Goal: Task Accomplishment & Management: Manage account settings

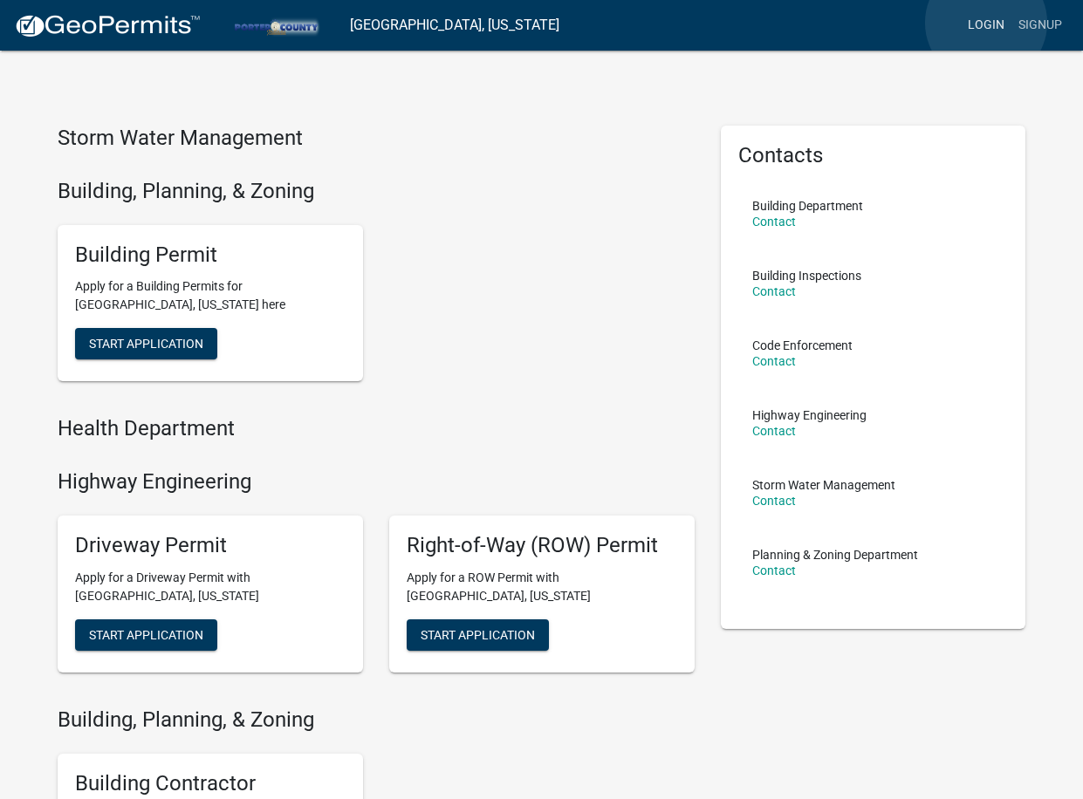
click at [986, 23] on link "Login" at bounding box center [986, 25] width 51 height 33
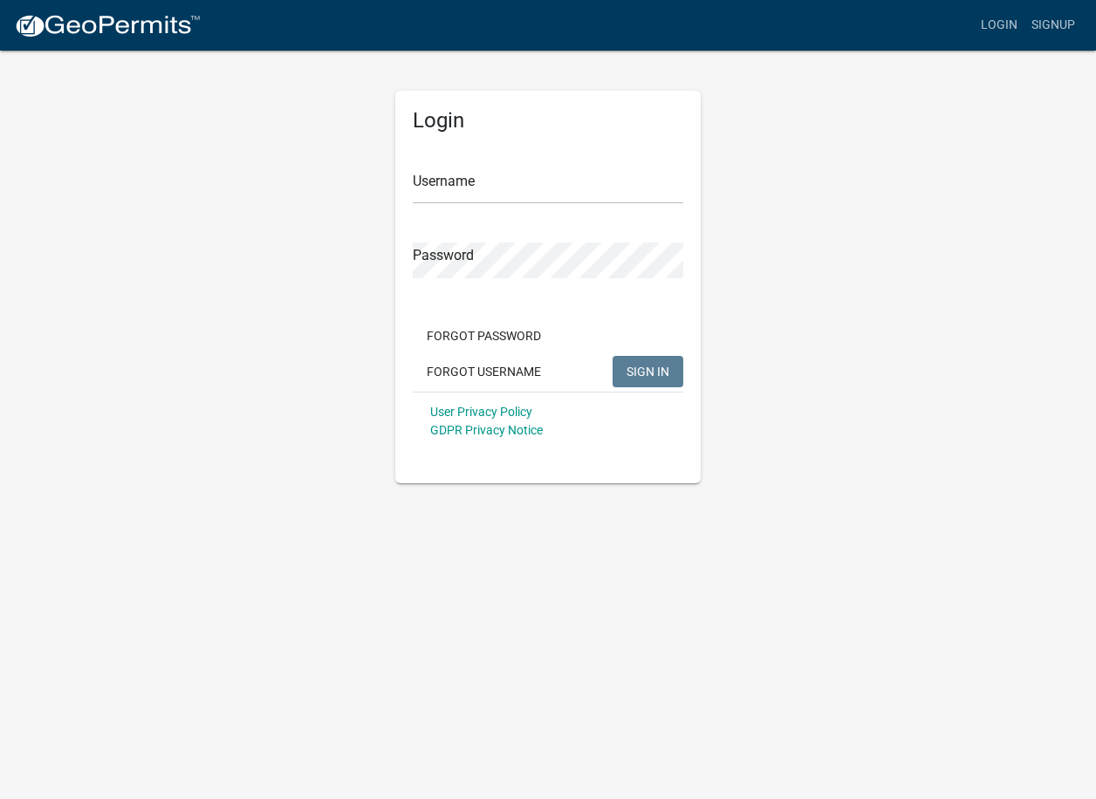
click at [528, 204] on form "Username Password Forgot Password Forgot Username SIGN IN User Privacy Policy G…" at bounding box center [548, 297] width 271 height 306
click at [517, 190] on input "Username" at bounding box center [548, 186] width 271 height 36
type input "d"
type input "DMIKA"
click at [613, 356] on button "SIGN IN" at bounding box center [648, 371] width 71 height 31
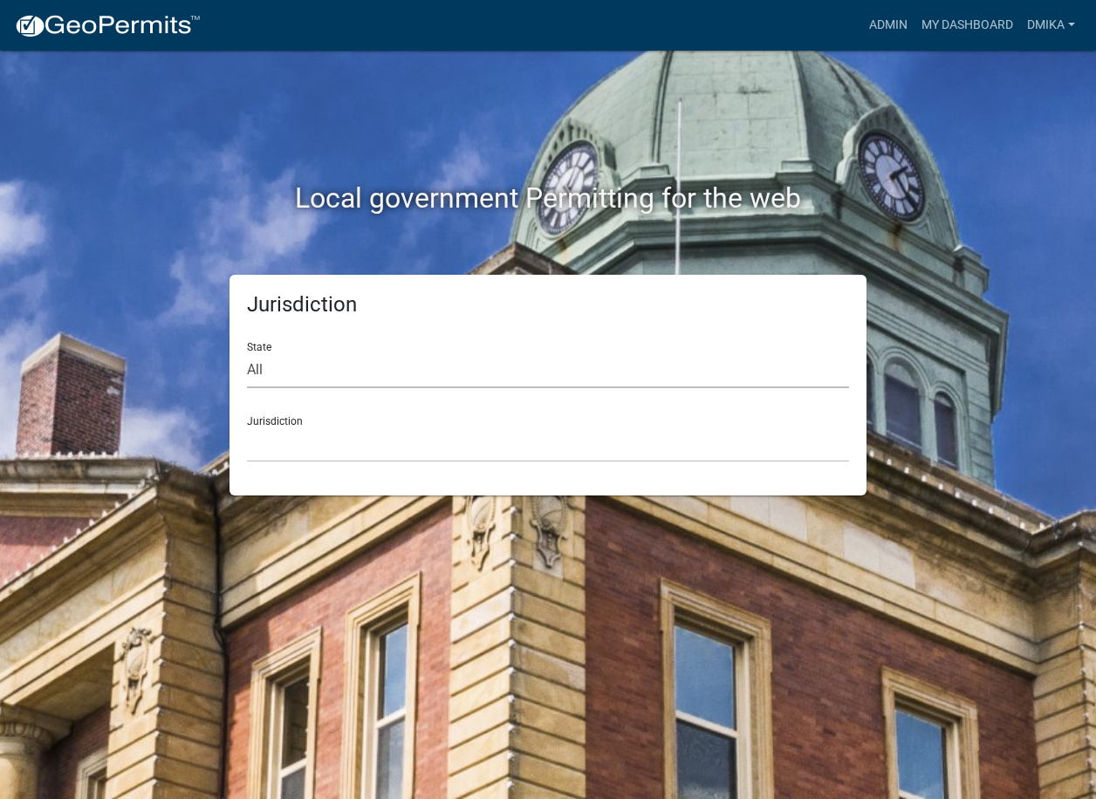
click at [264, 372] on select "All [US_STATE] [US_STATE] [US_STATE] [US_STATE] [US_STATE] [US_STATE] [US_STATE…" at bounding box center [548, 371] width 602 height 36
select select "[US_STATE]"
click at [247, 353] on select "All [US_STATE] [US_STATE] [US_STATE] [US_STATE] [US_STATE] [US_STATE] [US_STATE…" at bounding box center [548, 371] width 602 height 36
click at [270, 462] on select "City of [GEOGRAPHIC_DATA], [US_STATE] City of [GEOGRAPHIC_DATA], [US_STATE] Cit…" at bounding box center [548, 445] width 602 height 36
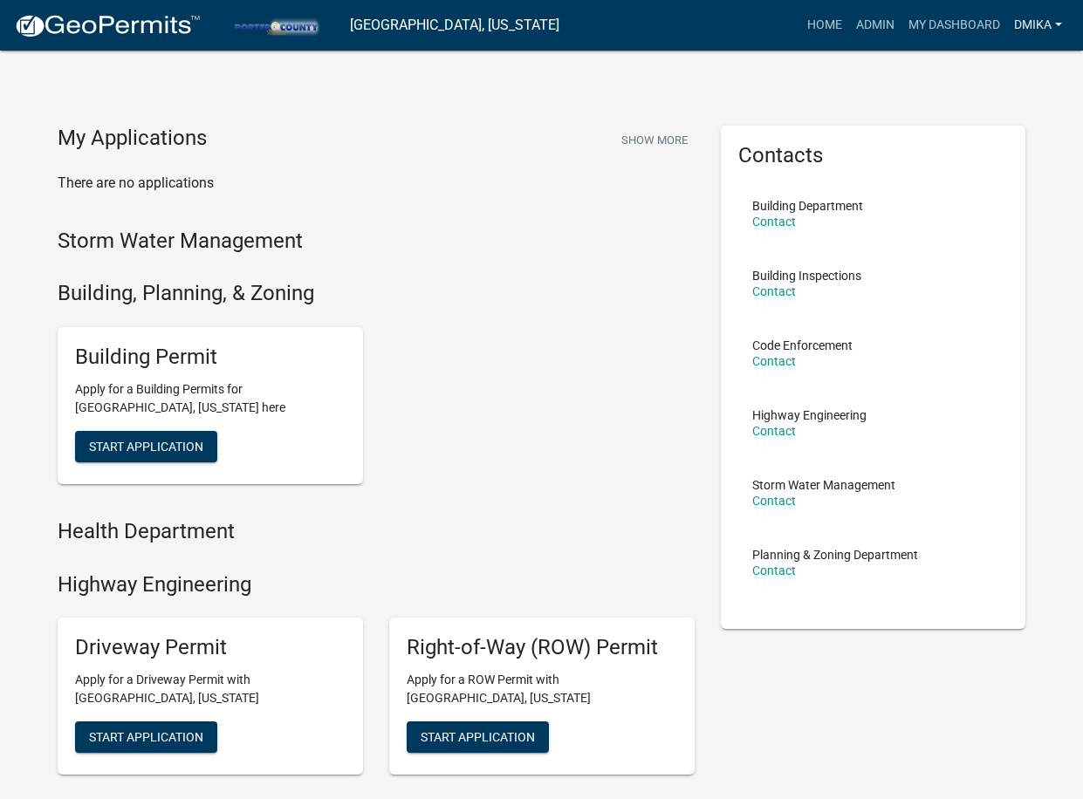
click at [1019, 28] on link "DMIKA" at bounding box center [1038, 25] width 62 height 33
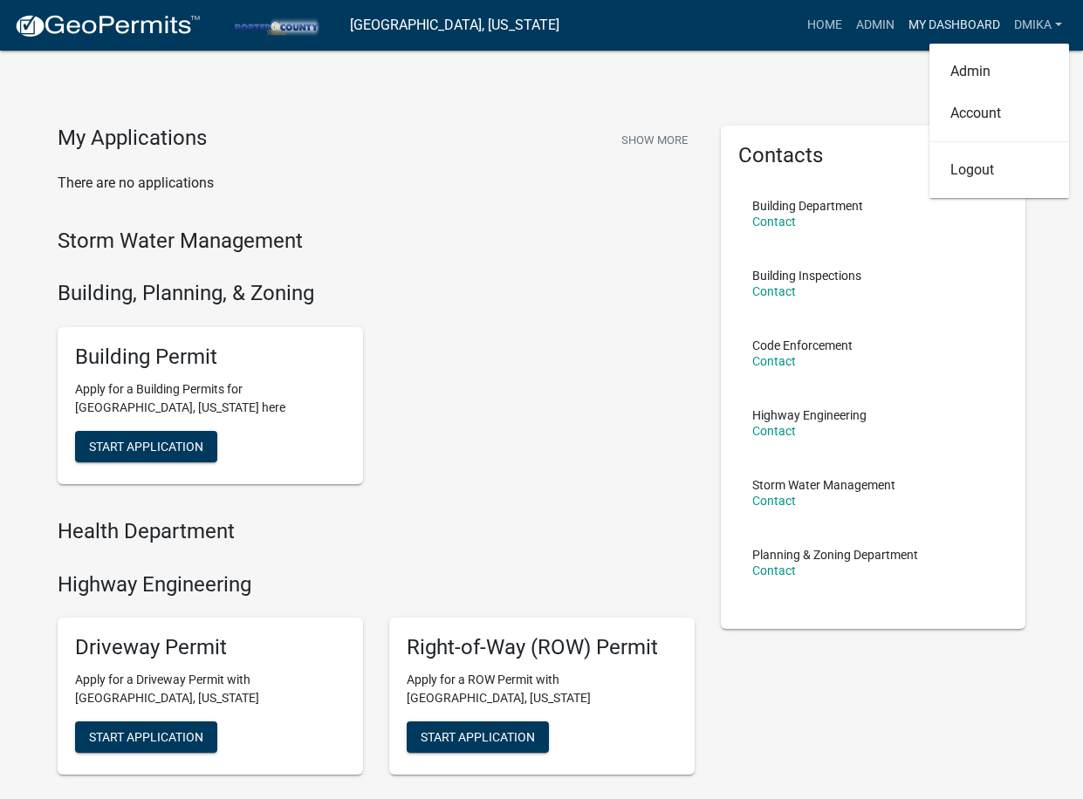
click at [956, 28] on link "My Dashboard" at bounding box center [954, 25] width 106 height 33
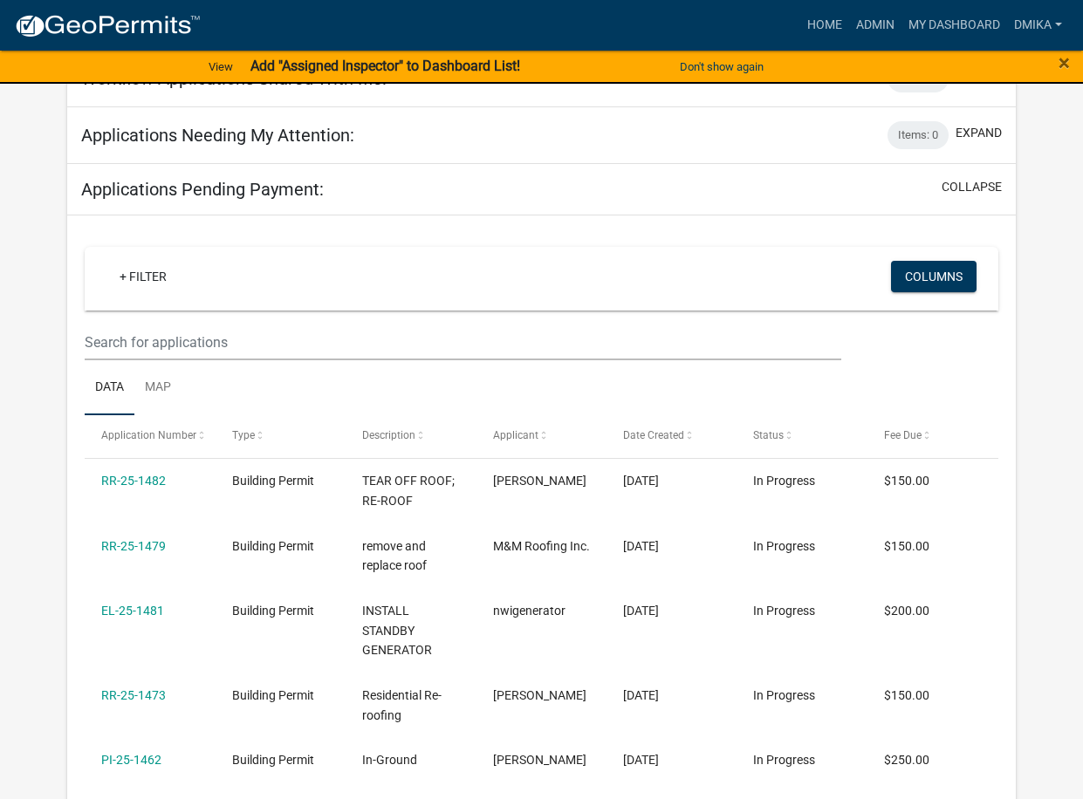
scroll to position [267, 0]
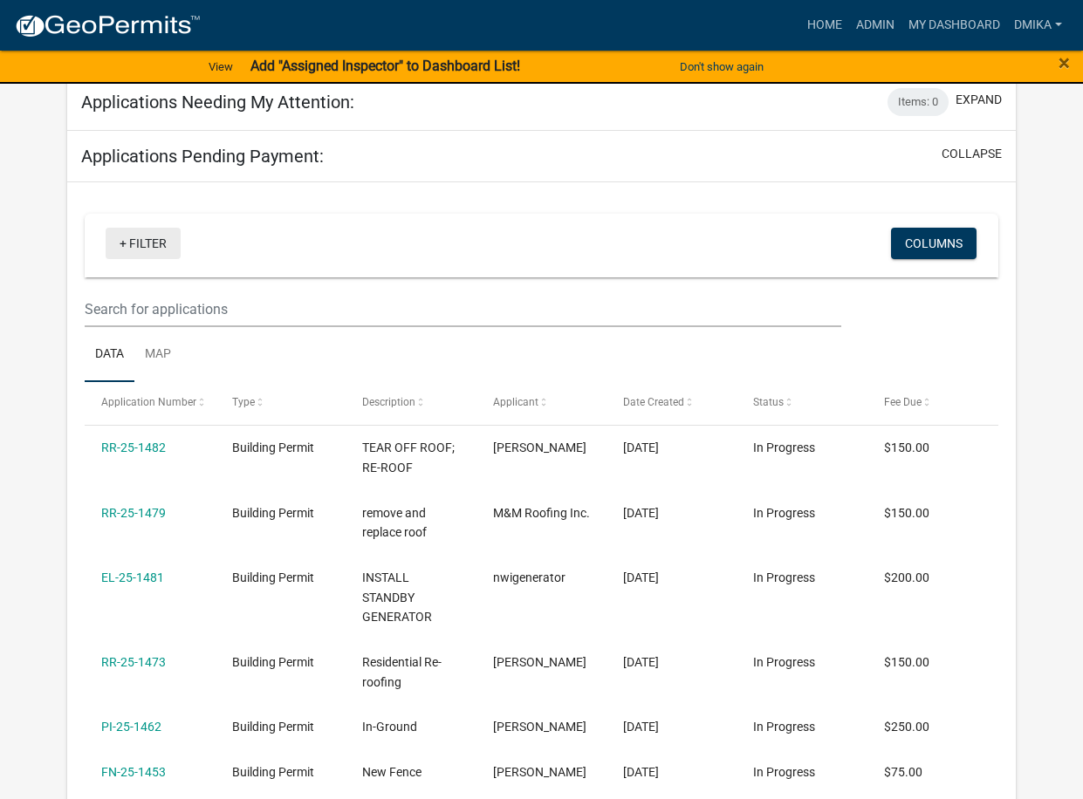
click at [143, 250] on link "+ Filter" at bounding box center [143, 243] width 75 height 31
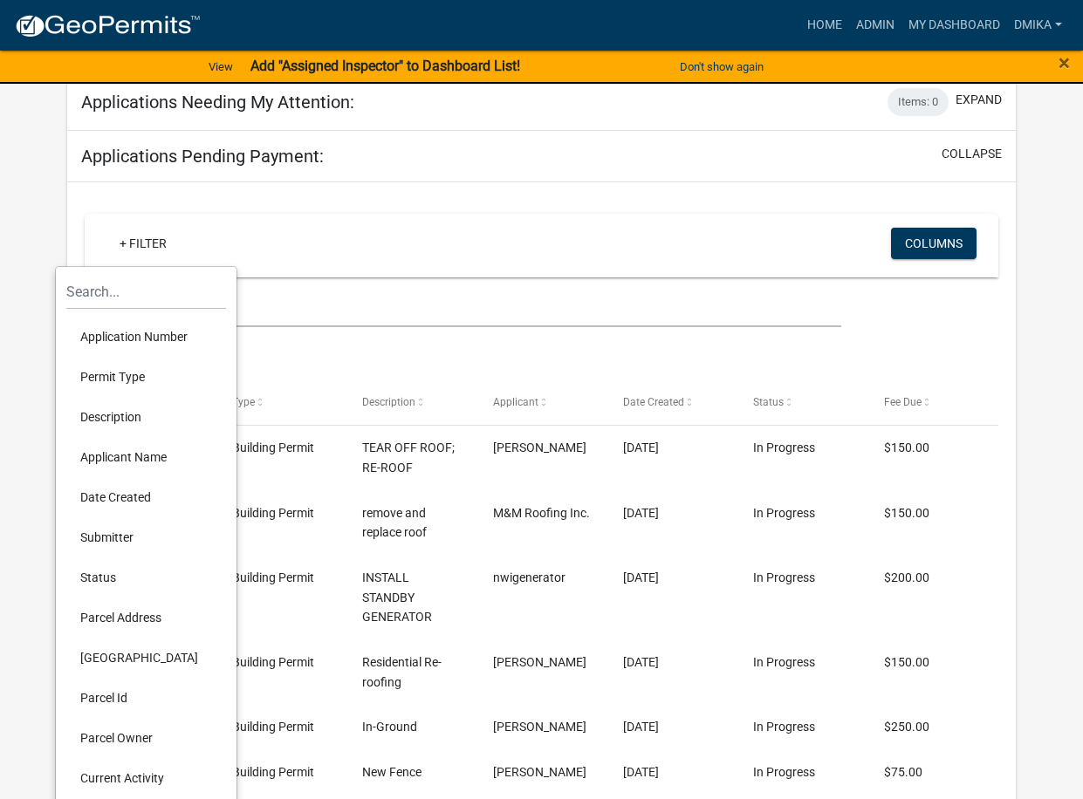
click at [116, 741] on li "Parcel Owner" at bounding box center [146, 738] width 160 height 40
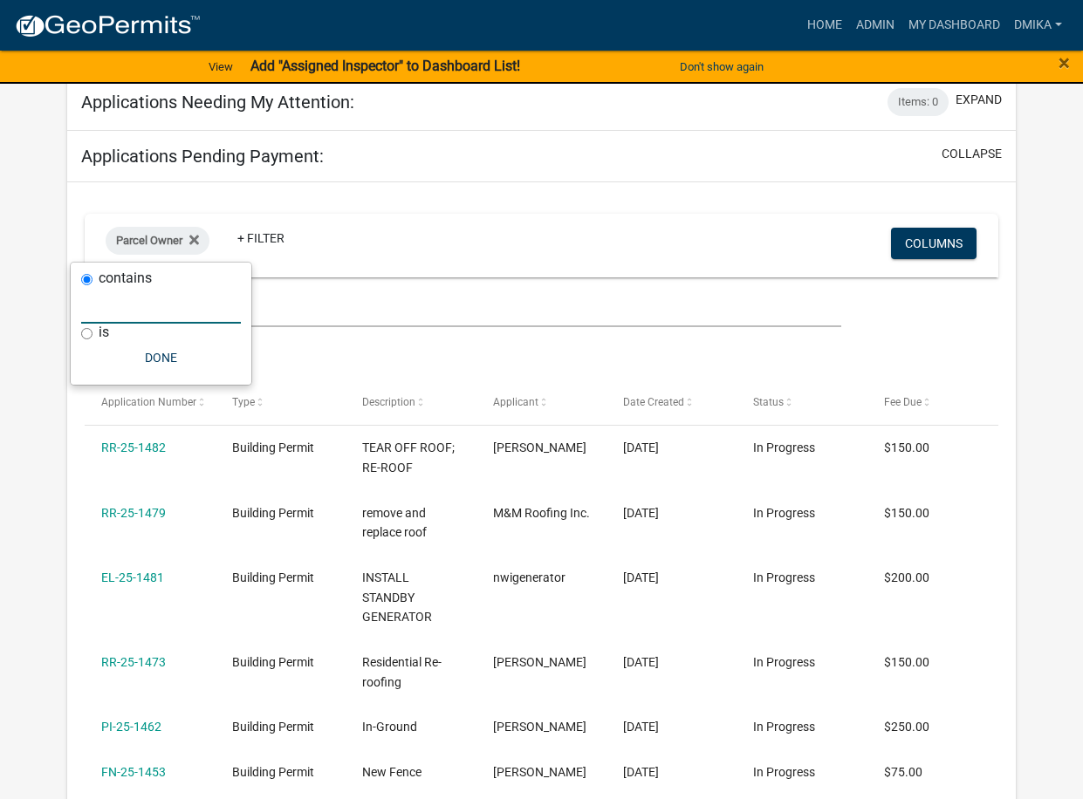
click at [127, 313] on input "text" at bounding box center [161, 306] width 160 height 36
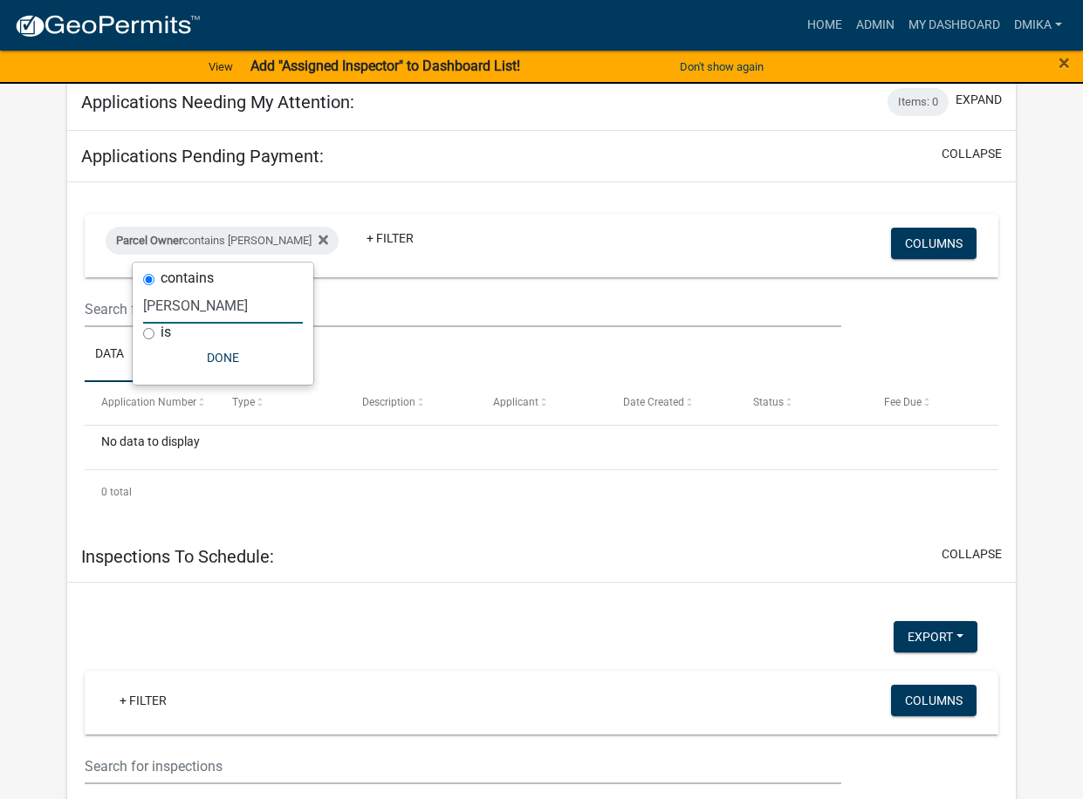
drag, startPoint x: 195, startPoint y: 303, endPoint x: 105, endPoint y: 300, distance: 89.9
click at [105, 300] on body "Internet Explorer does NOT work with GeoPermits. Get a new browser for more sec…" at bounding box center [541, 132] width 1083 height 799
type input "[PERSON_NAME]"
click at [1033, 25] on link "DMIKA" at bounding box center [1038, 25] width 62 height 33
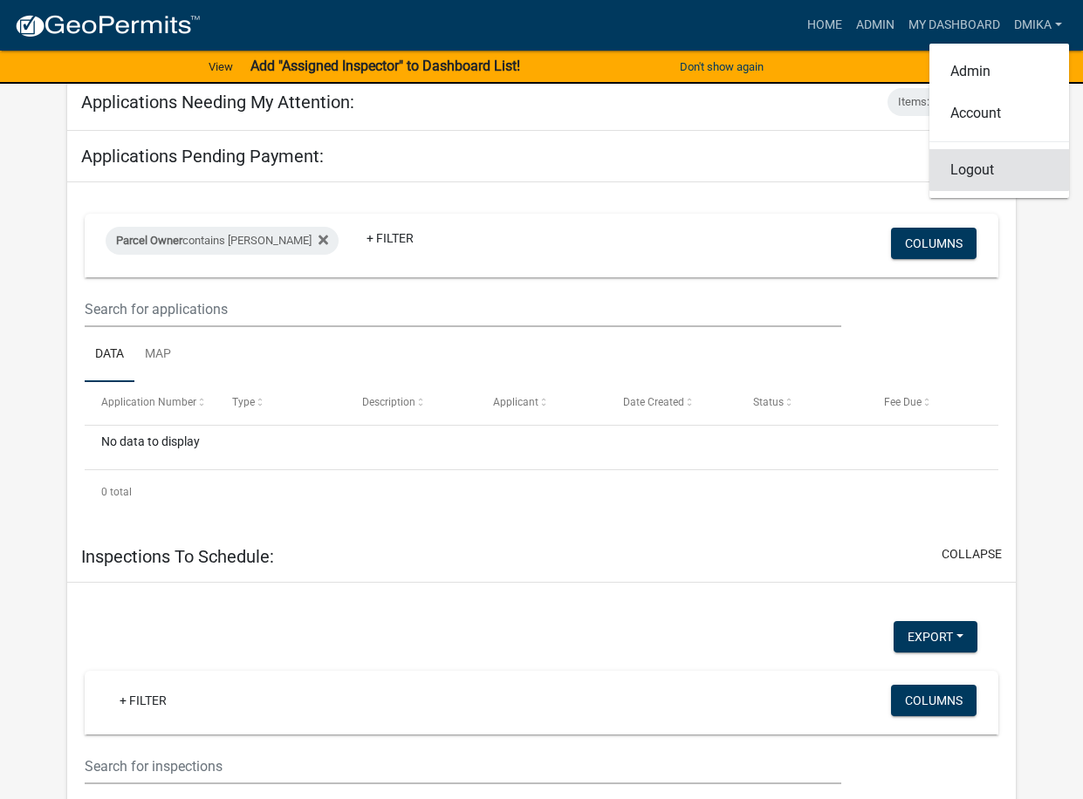
click at [967, 172] on link "Logout" at bounding box center [999, 170] width 140 height 42
